Goal: Check status: Check status

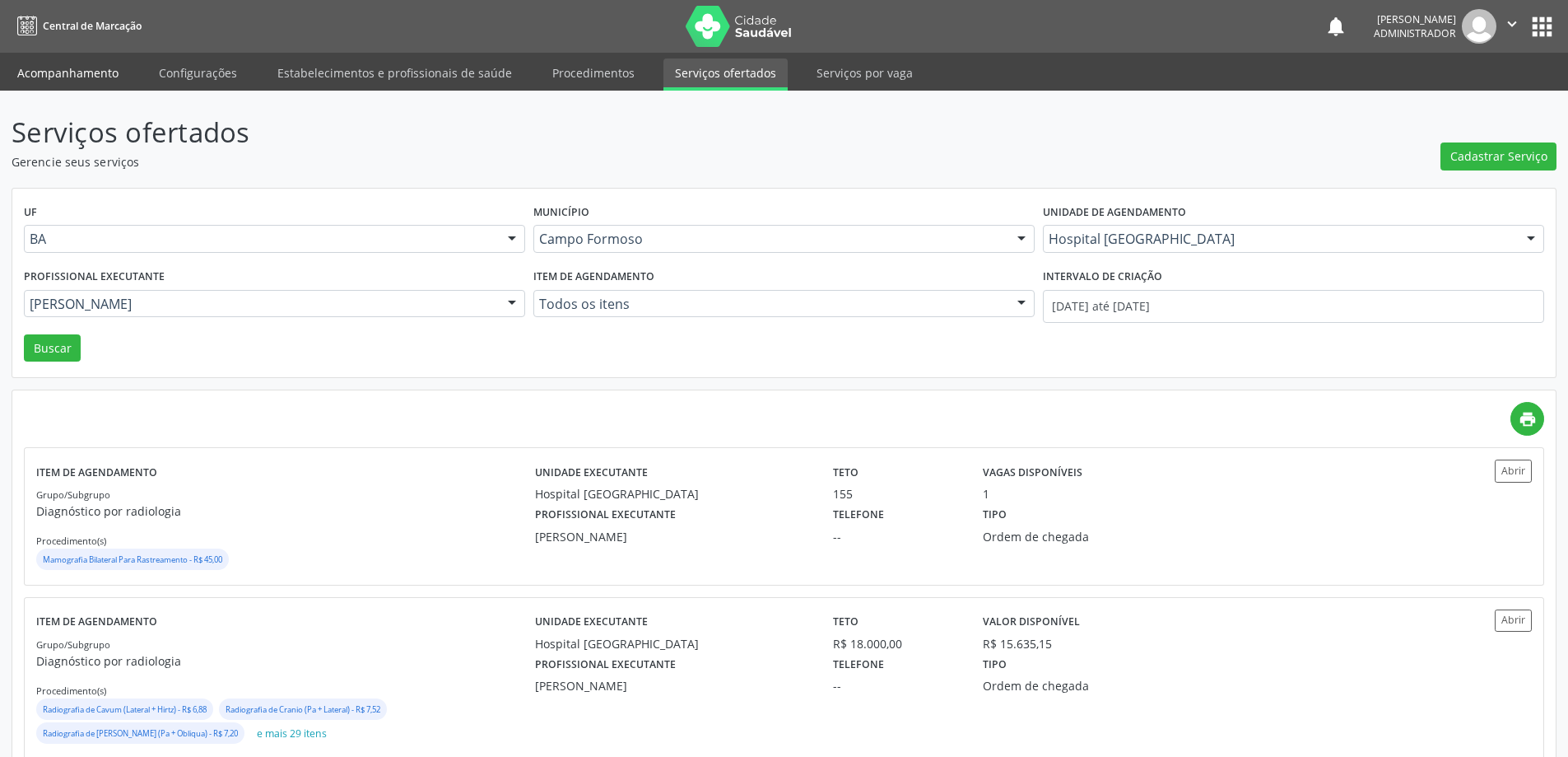
click at [66, 67] on link "Acompanhamento" at bounding box center [68, 72] width 125 height 29
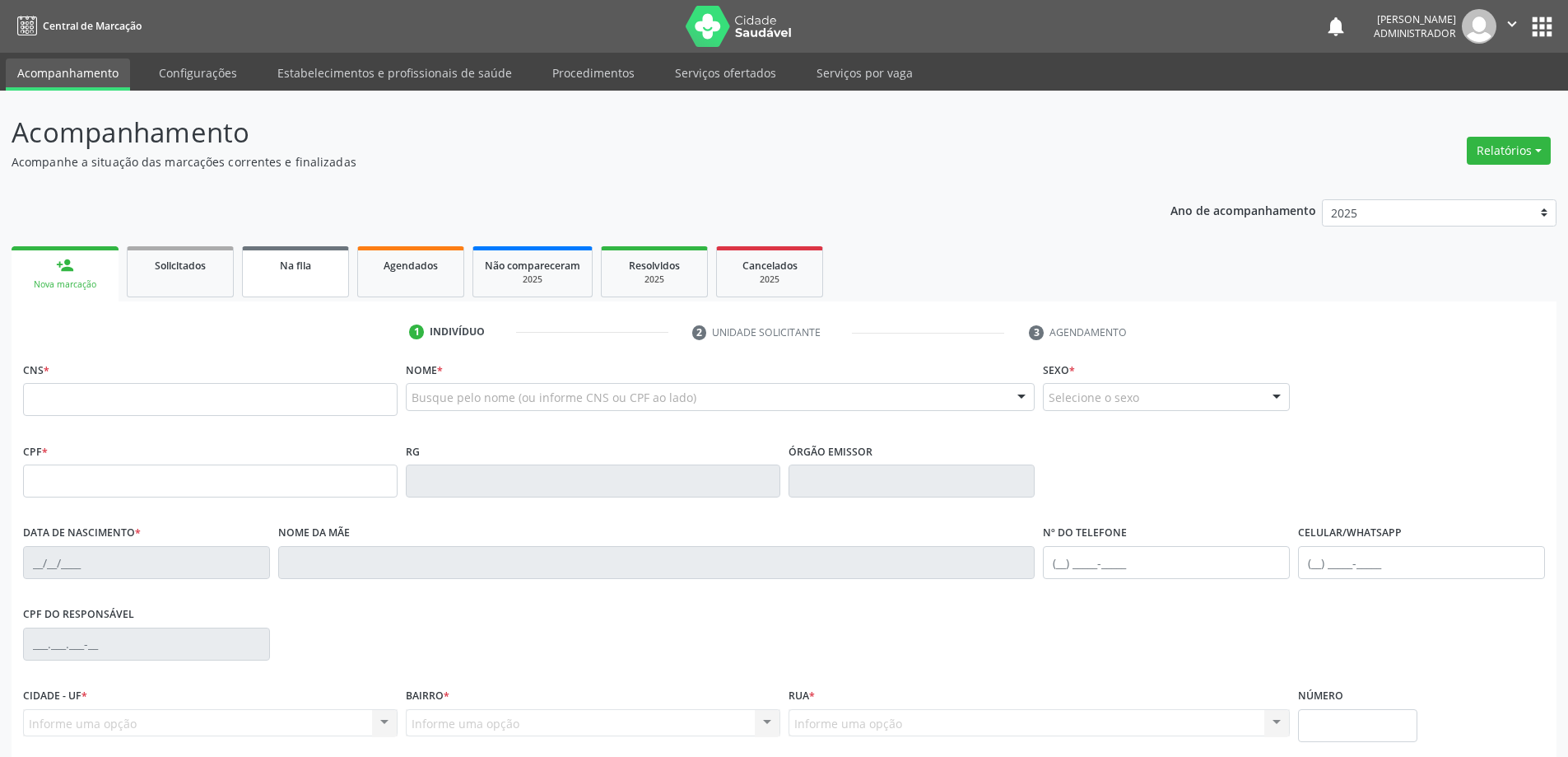
click at [308, 265] on span "Na fila" at bounding box center [296, 265] width 32 height 14
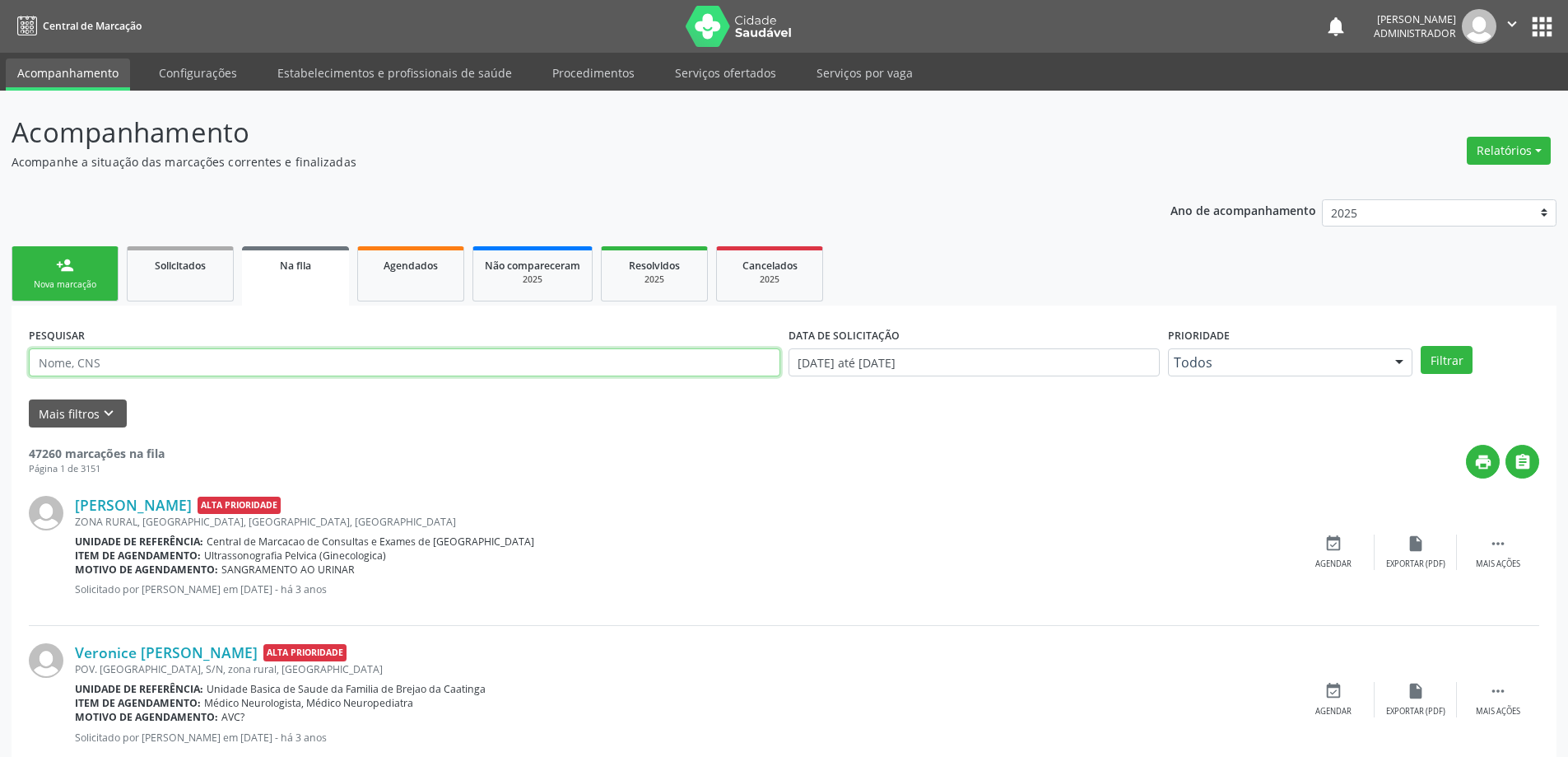
click at [121, 358] on input "text" at bounding box center [405, 363] width 752 height 28
type input "705406470569295"
click at [875, 366] on input "[DATE] até [DATE]" at bounding box center [974, 363] width 372 height 28
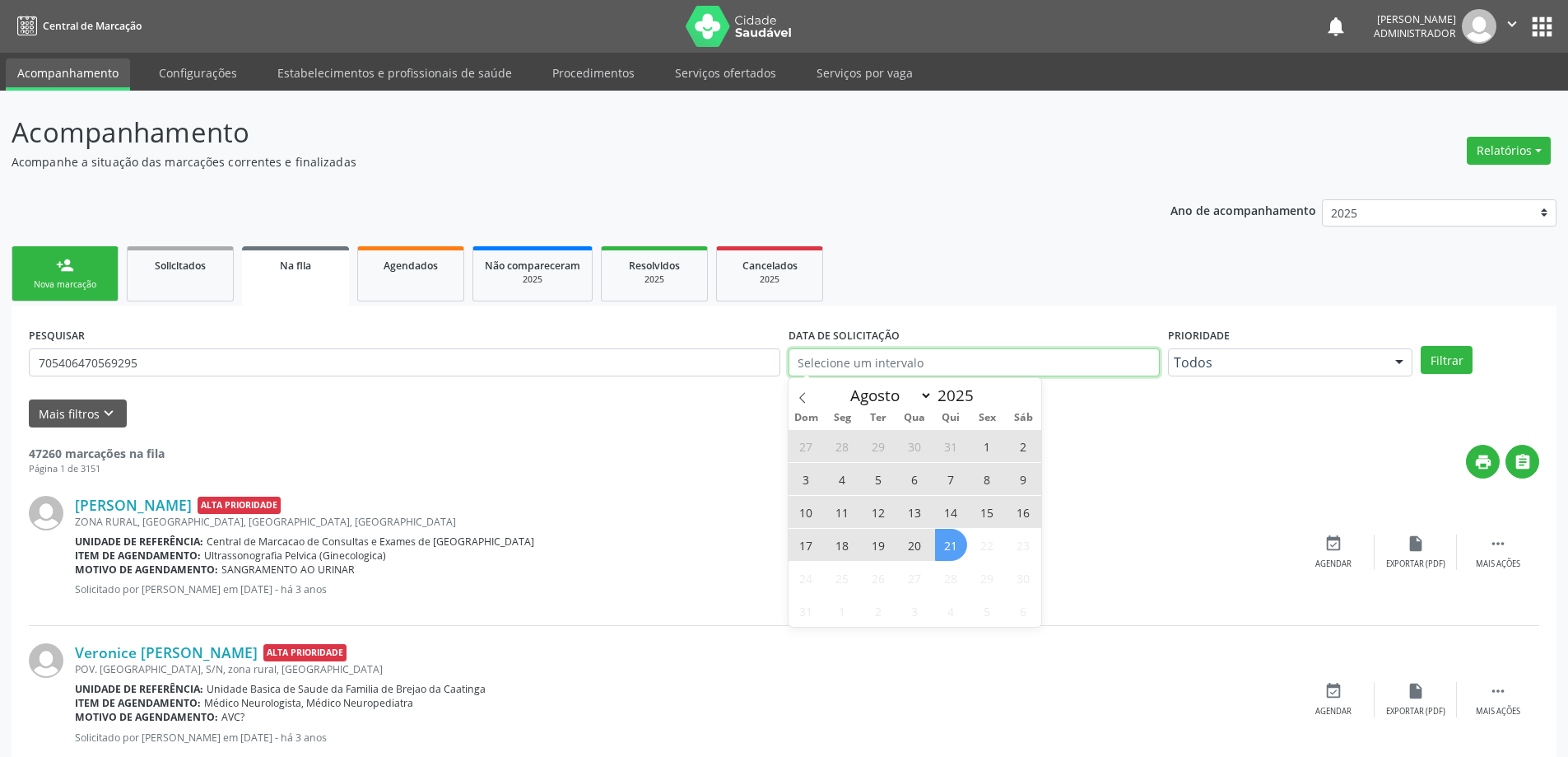
type input "2023"
select select "0"
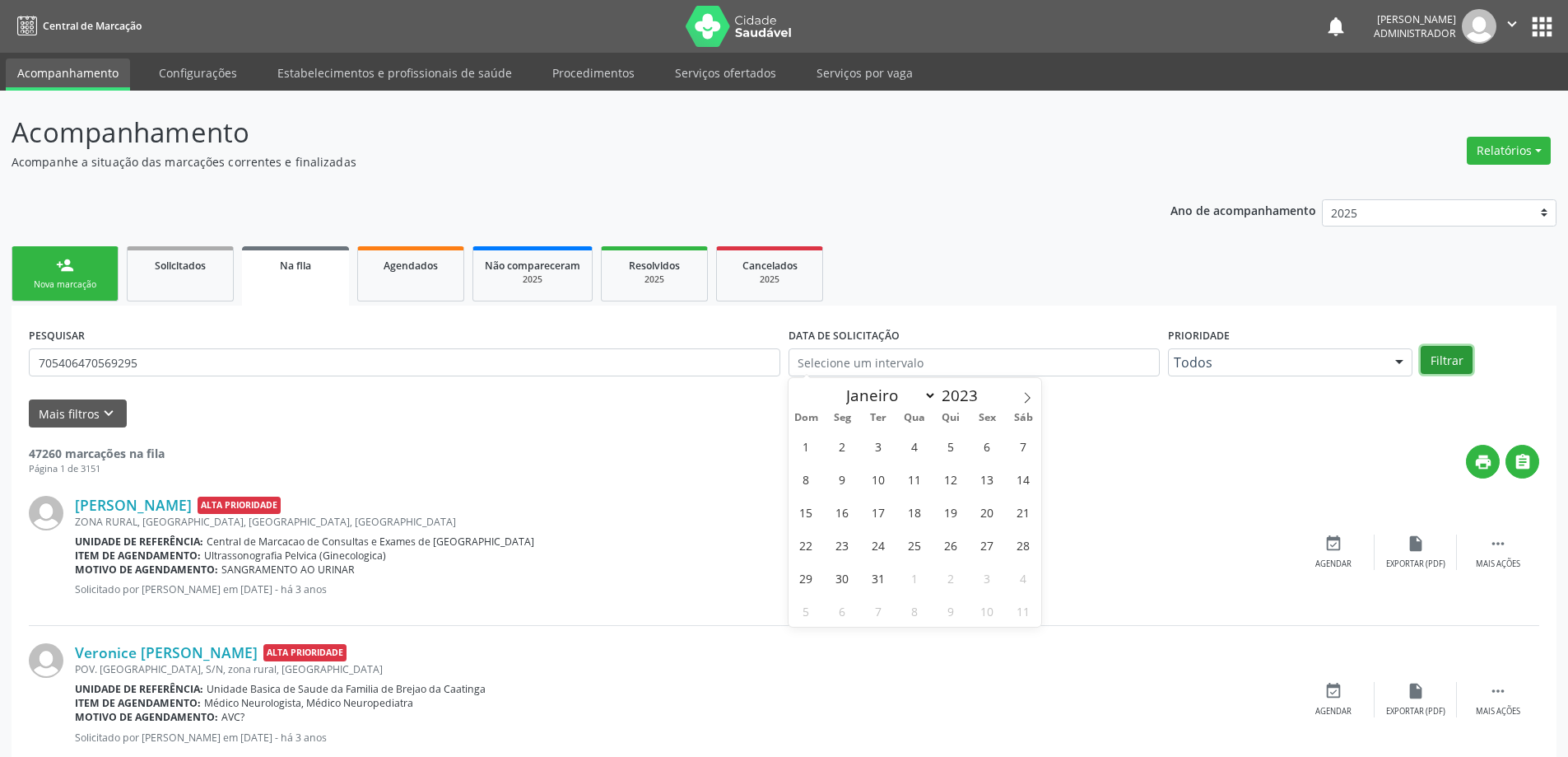
click at [1448, 357] on button "Filtrar" at bounding box center [1447, 360] width 52 height 28
